Goal: Task Accomplishment & Management: Manage account settings

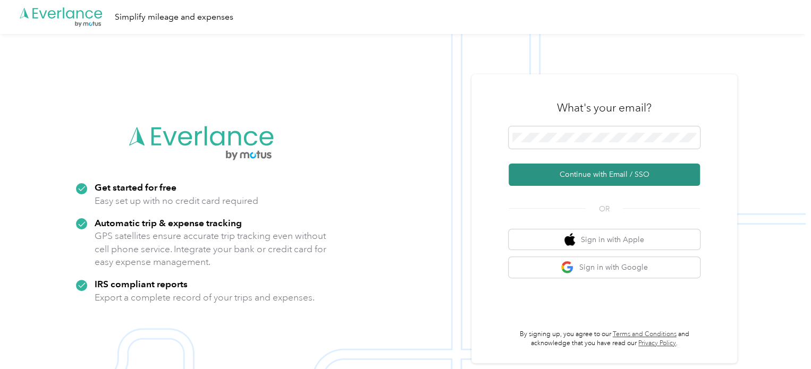
click at [619, 173] on button "Continue with Email / SSO" at bounding box center [604, 175] width 191 height 22
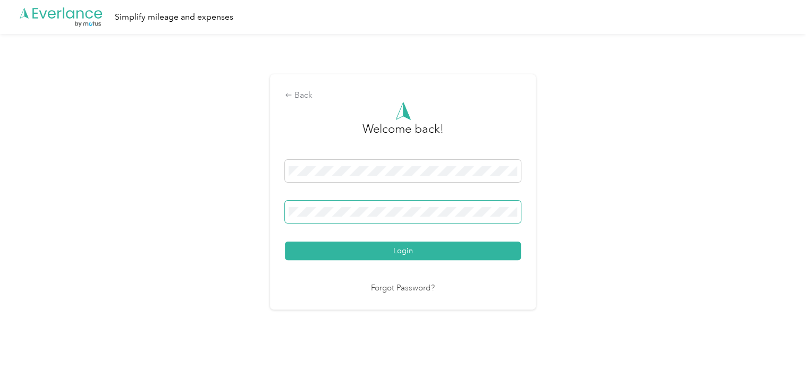
click at [285, 242] on button "Login" at bounding box center [403, 251] width 236 height 19
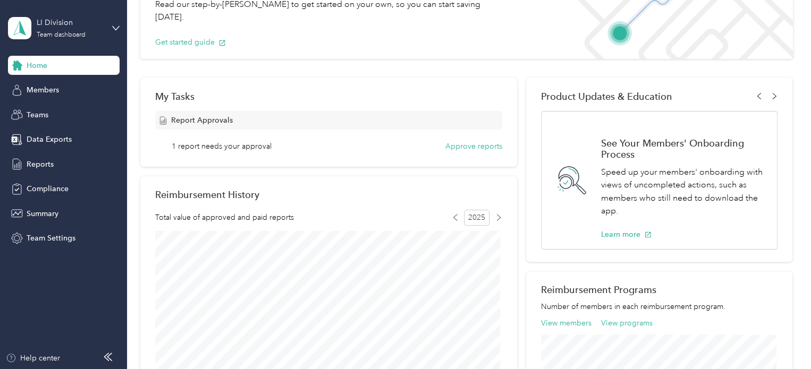
scroll to position [106, 0]
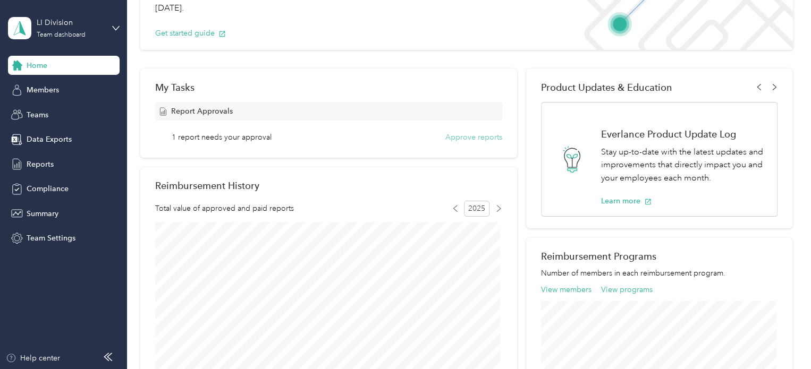
click at [490, 133] on button "Approve reports" at bounding box center [474, 137] width 57 height 11
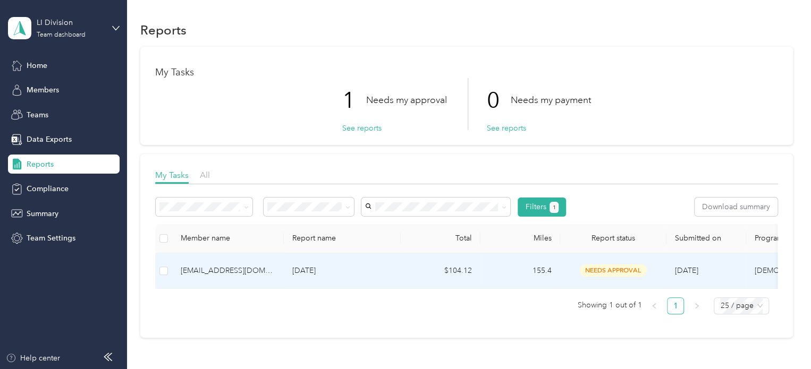
click at [379, 269] on p "[DATE]" at bounding box center [342, 271] width 100 height 12
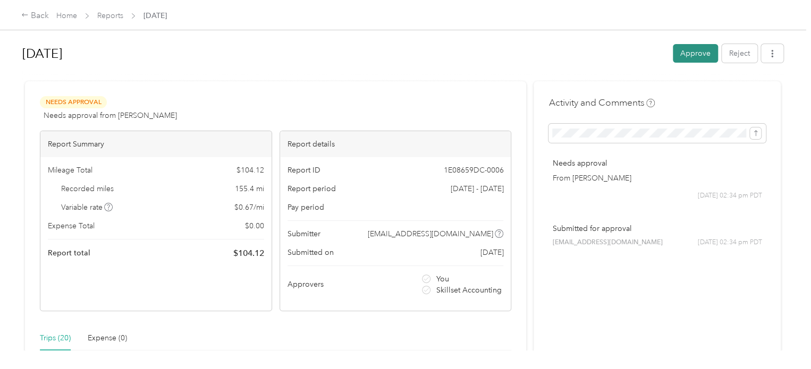
click at [691, 51] on button "Approve" at bounding box center [695, 53] width 45 height 19
